Goal: Check status

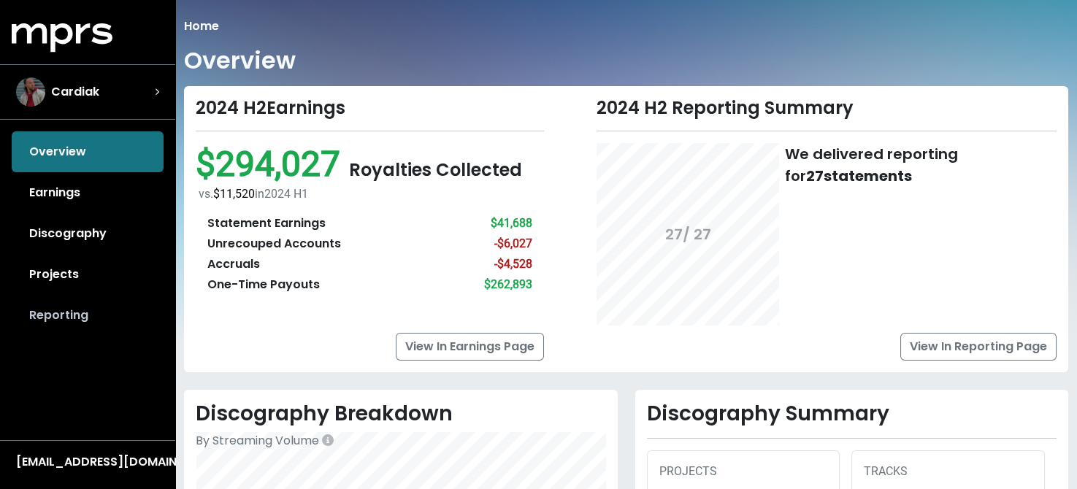
click at [48, 311] on link "Reporting" at bounding box center [88, 315] width 152 height 41
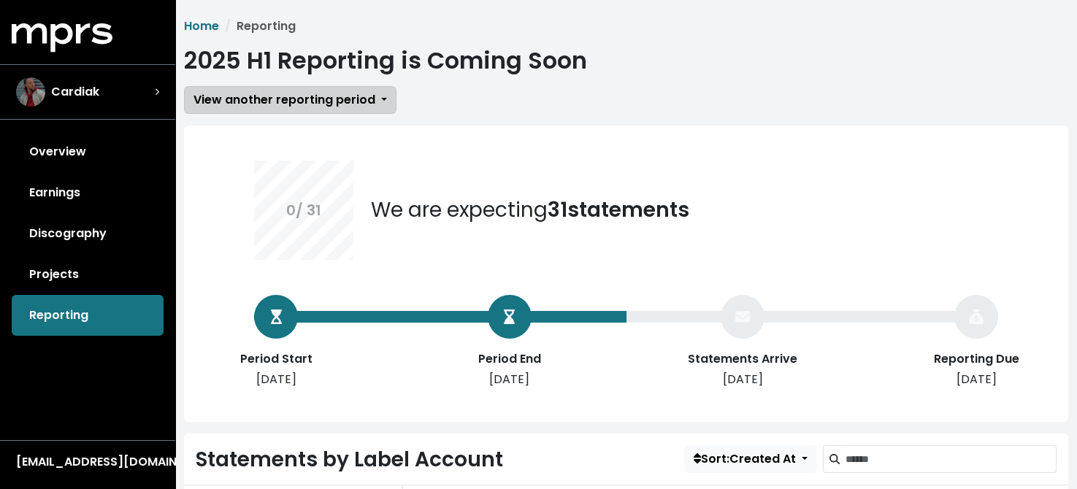
click at [348, 102] on span "View another reporting period" at bounding box center [285, 99] width 182 height 17
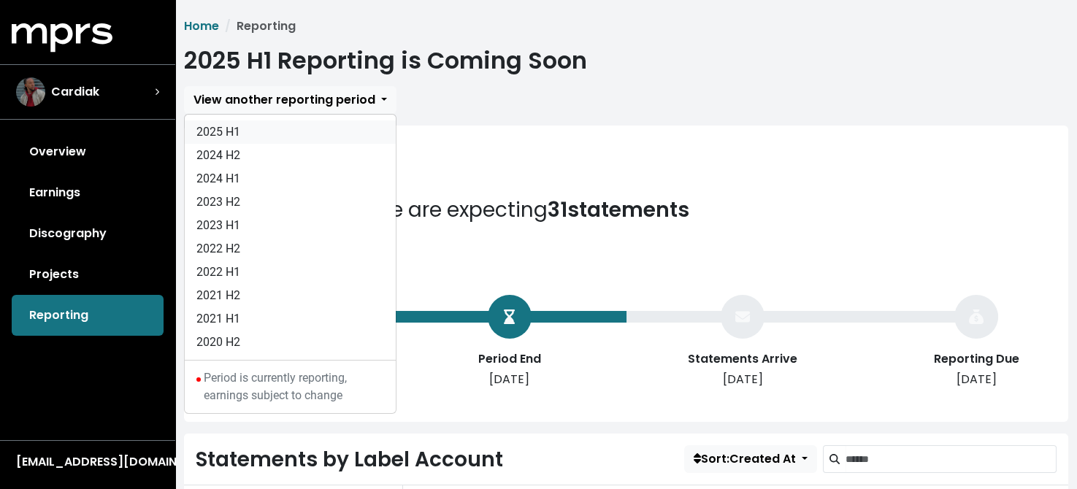
click at [213, 132] on link "2025 H1" at bounding box center [290, 131] width 211 height 23
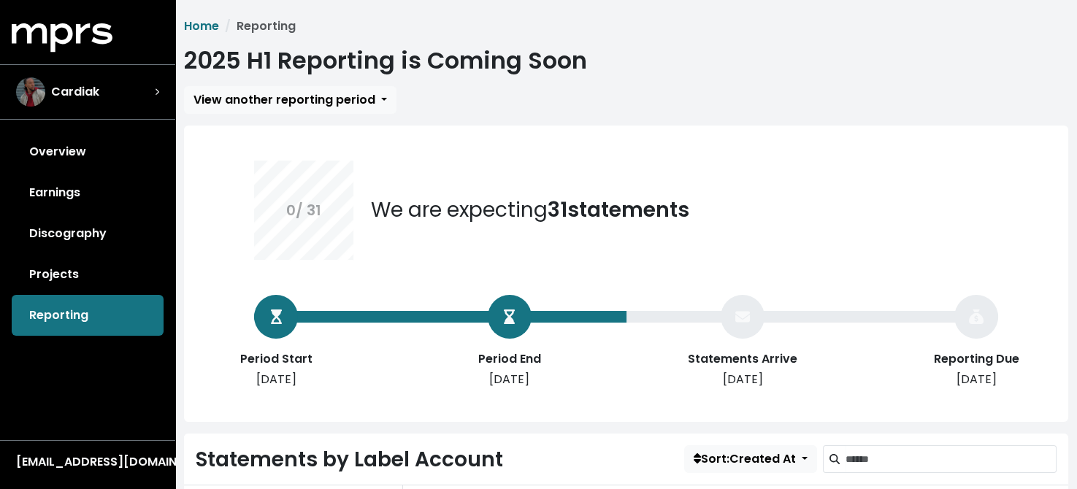
click at [516, 156] on div "0 / 31 We are expecting 31 statements Period Start [DATE] Period End [DATE] Sta…" at bounding box center [626, 241] width 814 height 231
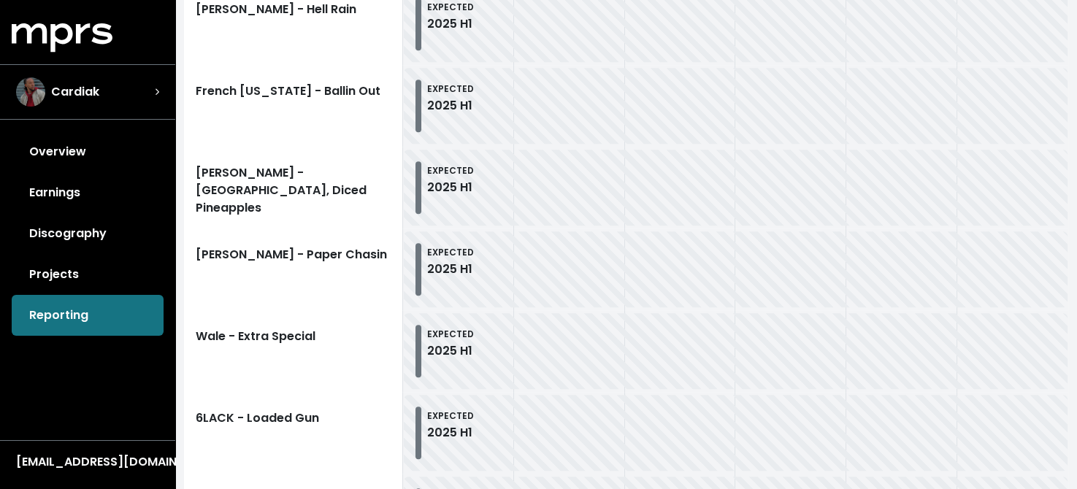
scroll to position [1753, 0]
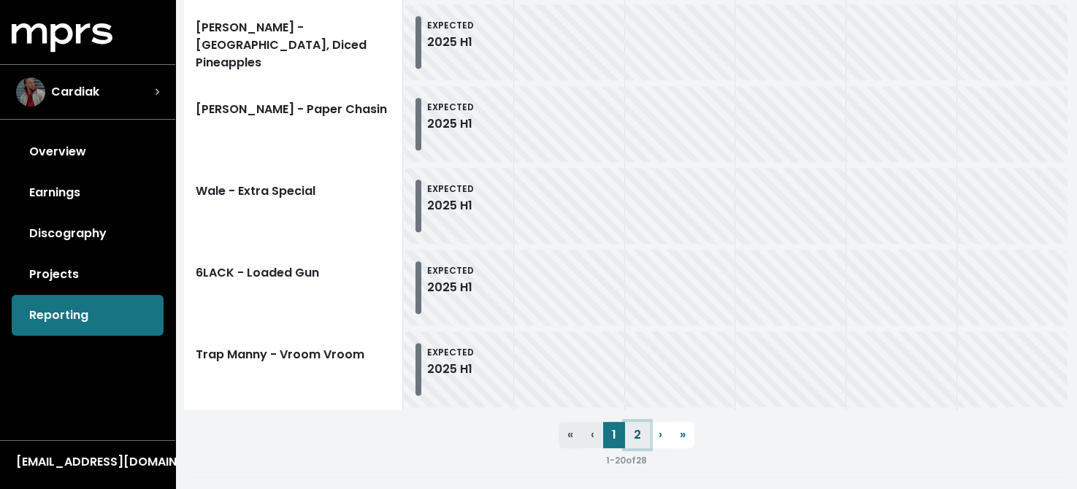
click at [632, 433] on link "2" at bounding box center [637, 435] width 25 height 26
